Goal: Transaction & Acquisition: Subscribe to service/newsletter

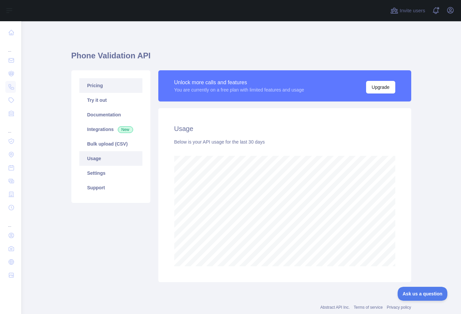
click at [104, 88] on link "Pricing" at bounding box center [110, 85] width 63 height 15
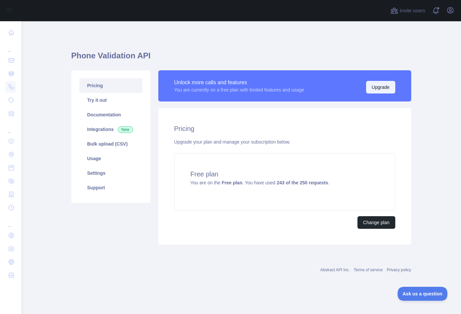
click at [380, 92] on button "Upgrade" at bounding box center [380, 87] width 29 height 13
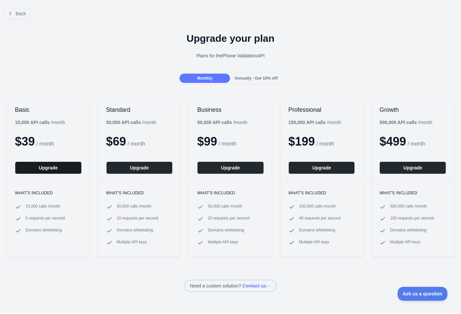
click at [49, 169] on button "Upgrade" at bounding box center [48, 167] width 67 height 13
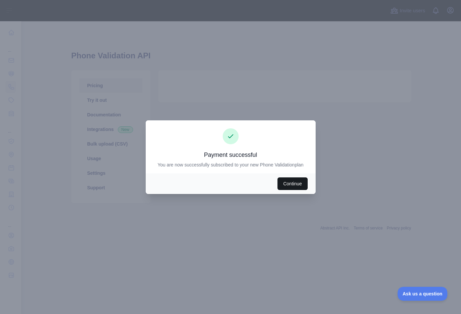
click at [298, 184] on button "Continue" at bounding box center [292, 183] width 30 height 13
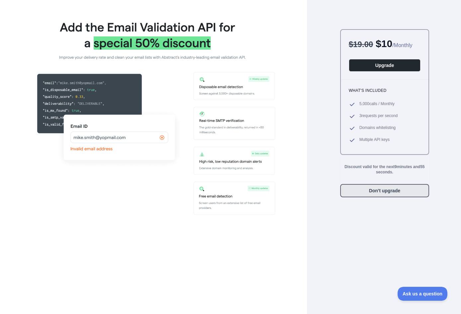
click at [391, 197] on button "Don't upgrade" at bounding box center [384, 190] width 89 height 13
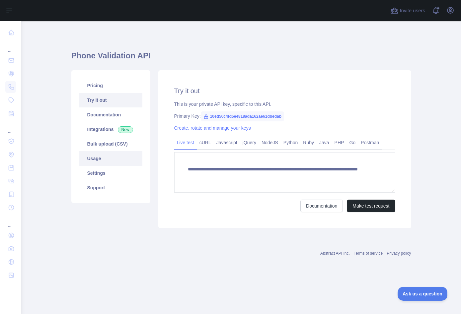
click at [104, 156] on link "Usage" at bounding box center [110, 158] width 63 height 15
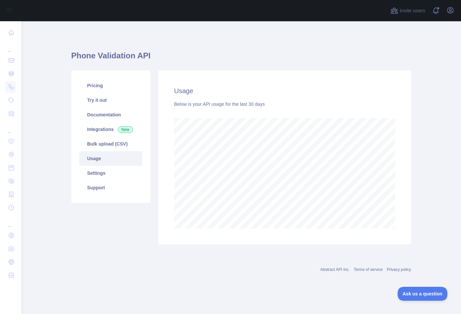
scroll to position [293, 439]
